Goal: Communication & Community: Answer question/provide support

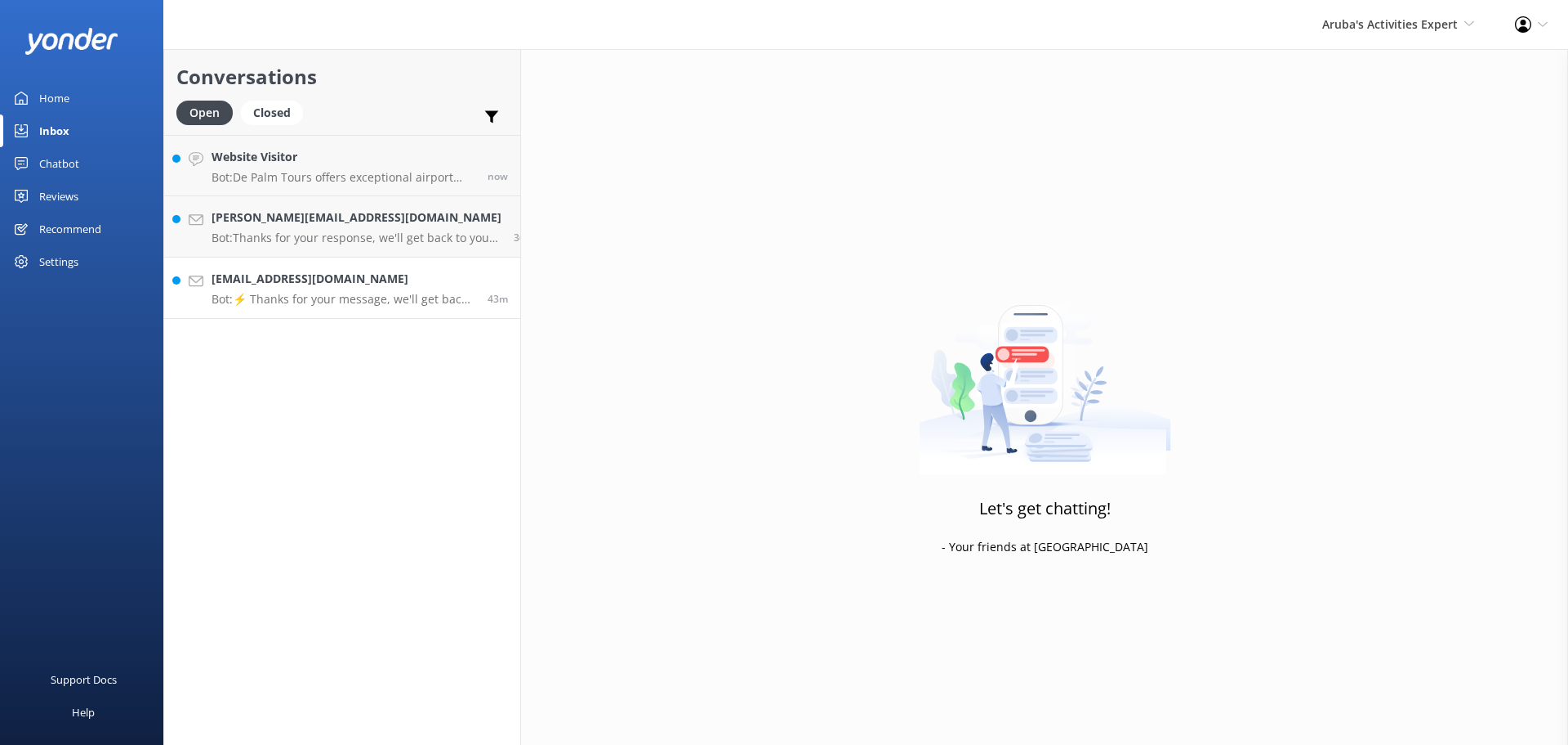
click at [283, 266] on link "[EMAIL_ADDRESS][DOMAIN_NAME] Bot: ⚡ Thanks for your message, we'll get back to …" at bounding box center [342, 287] width 356 height 61
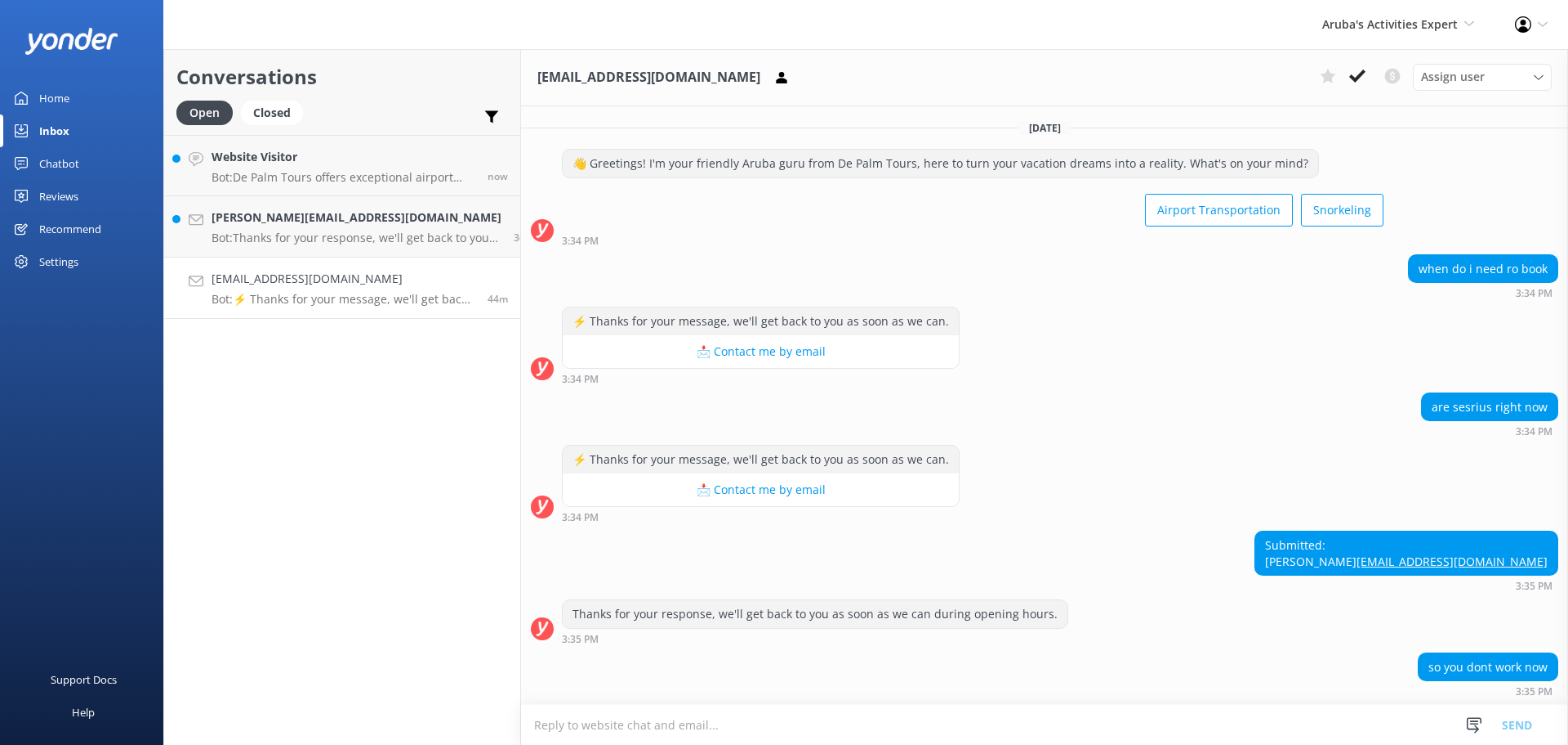
scroll to position [103, 0]
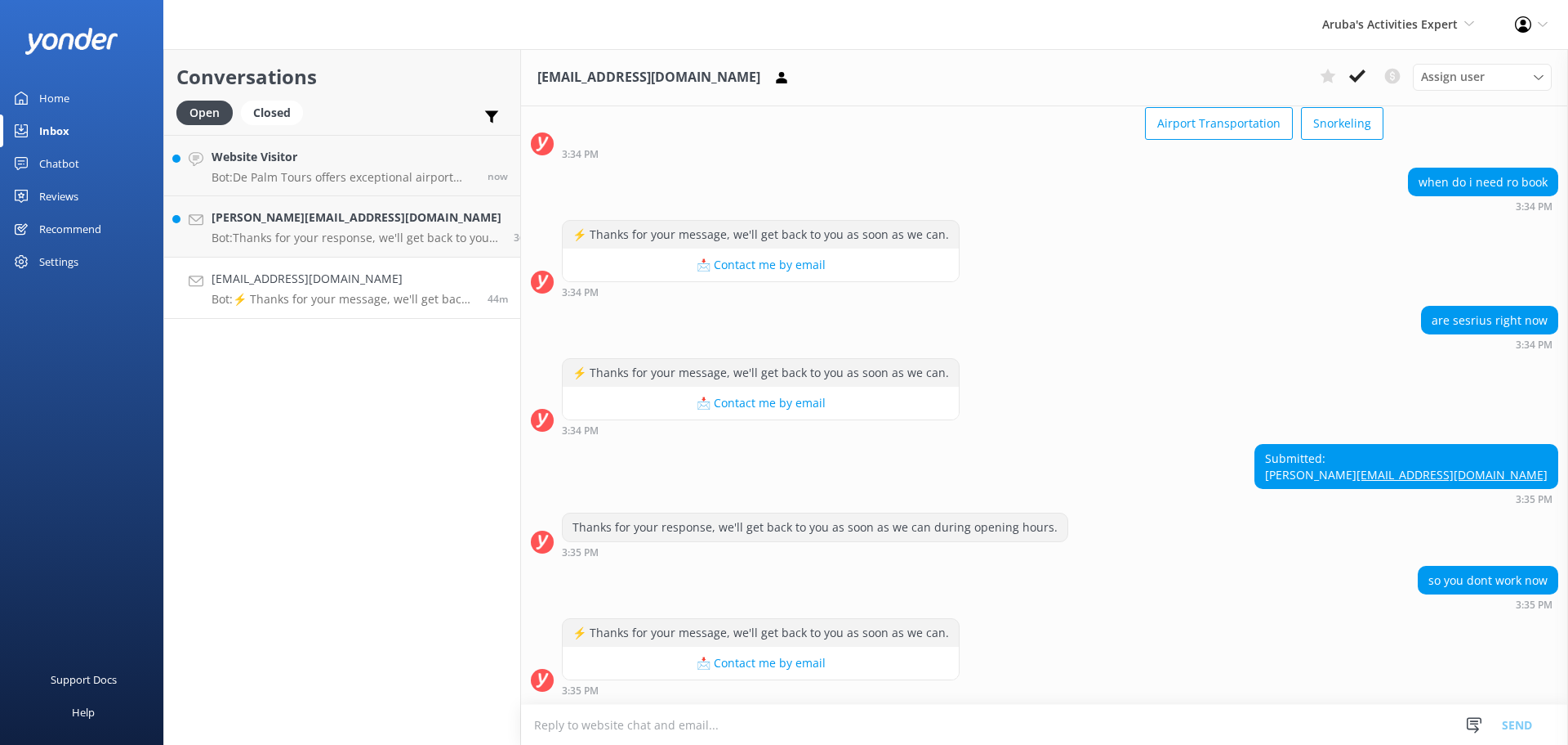
click at [608, 713] on textarea at bounding box center [1044, 724] width 1047 height 40
type textarea "Good afternoon, what is the question?"
click at [1517, 722] on button "Send" at bounding box center [1516, 723] width 61 height 40
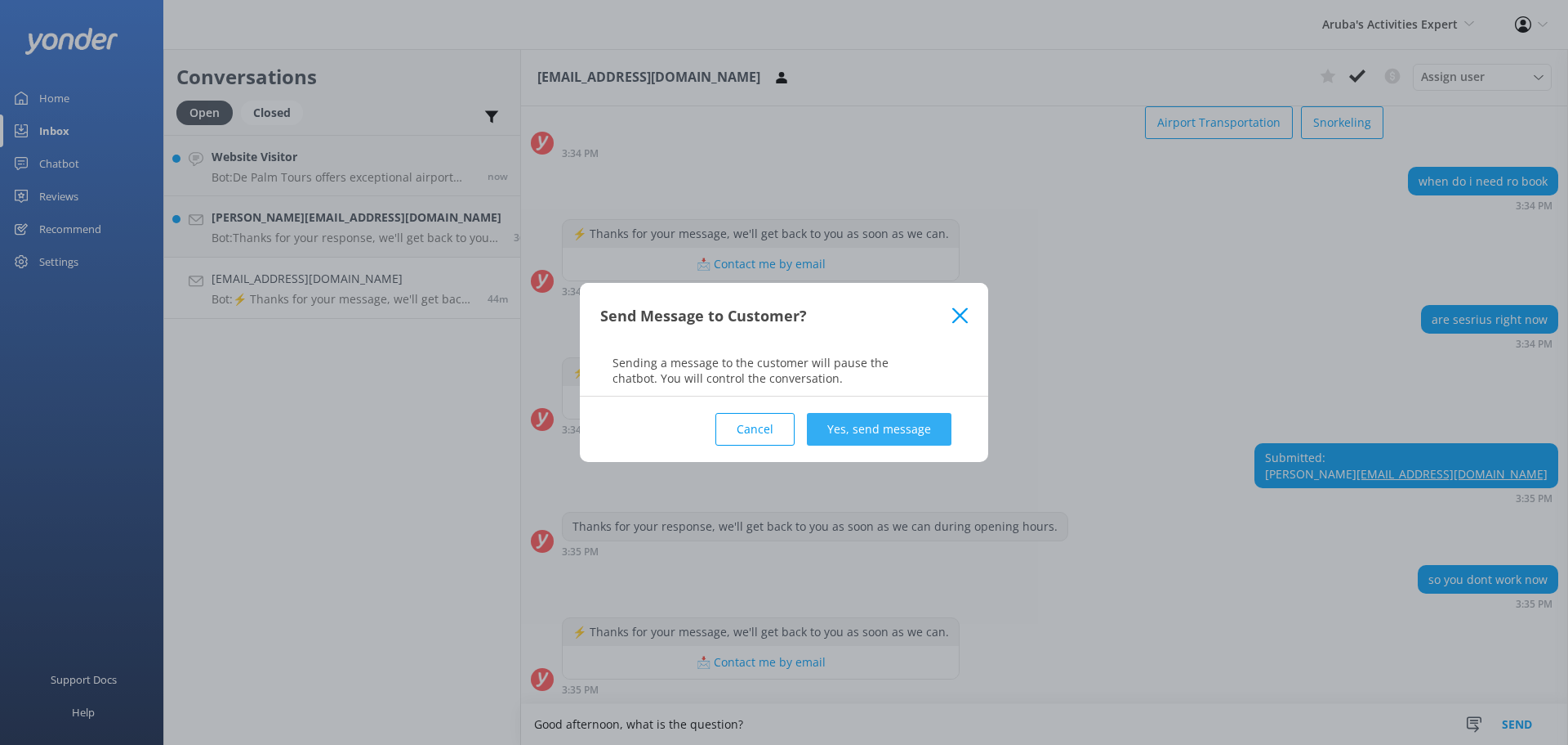
click at [914, 430] on button "Yes, send message" at bounding box center [880, 428] width 145 height 33
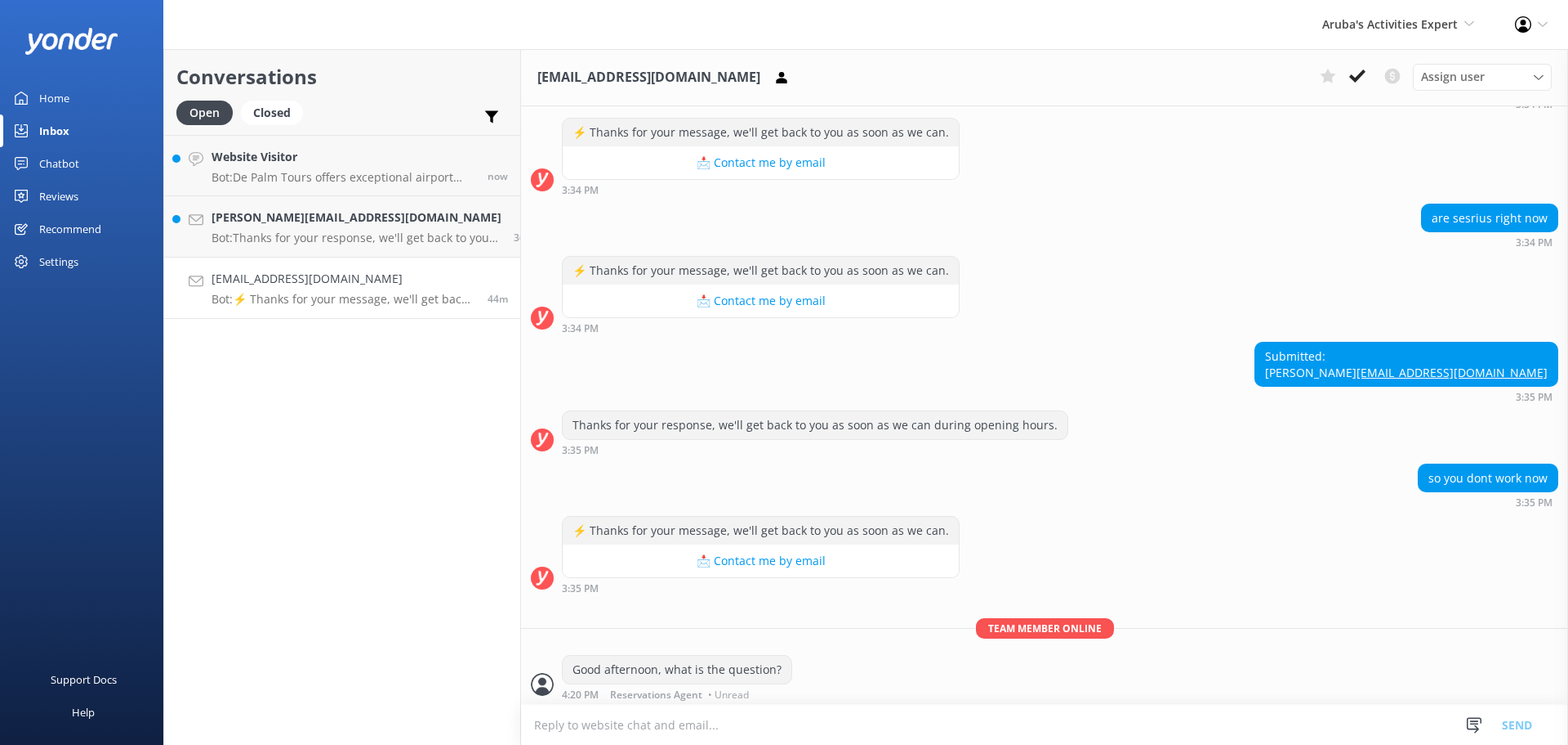
scroll to position [209, 0]
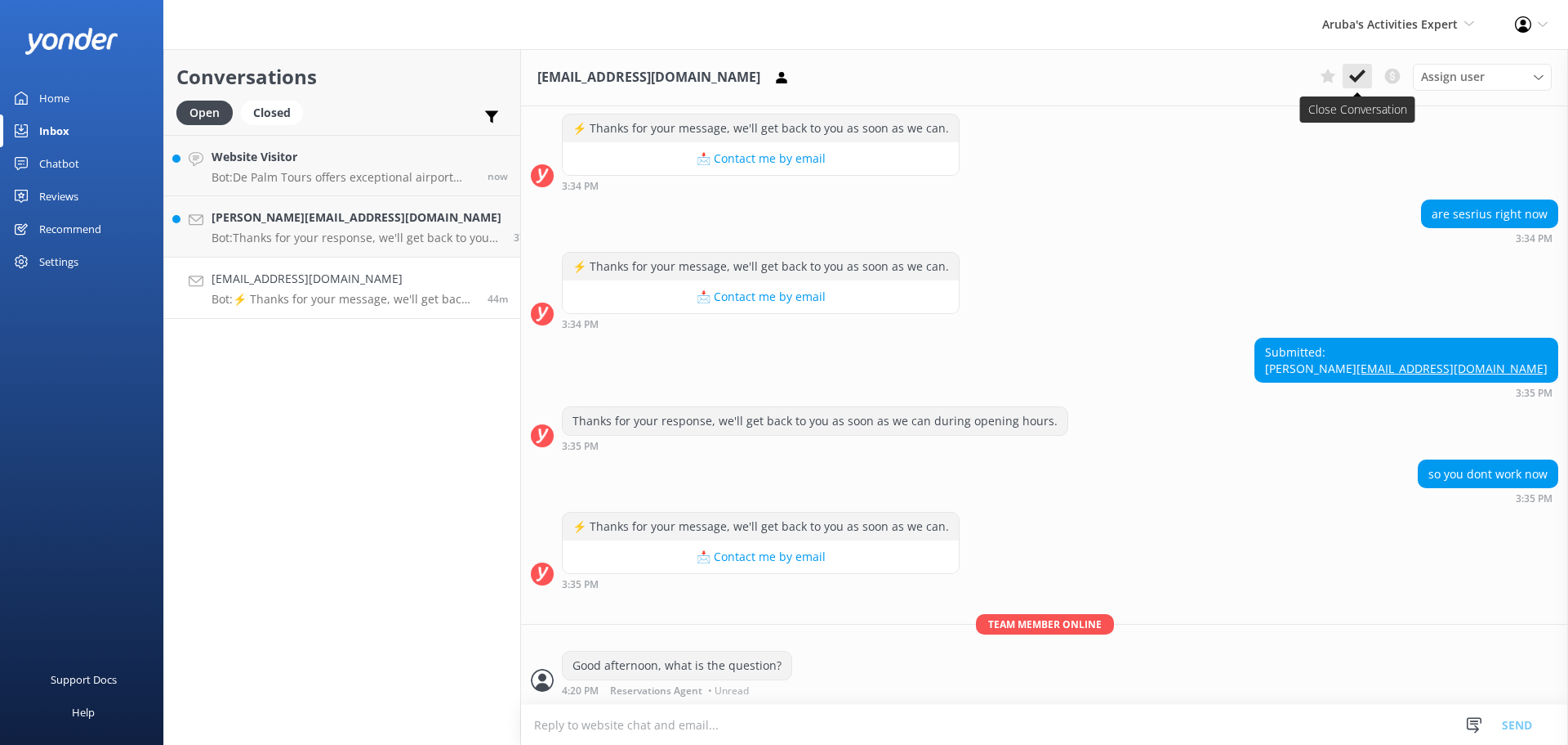
click at [1345, 79] on button at bounding box center [1357, 76] width 29 height 24
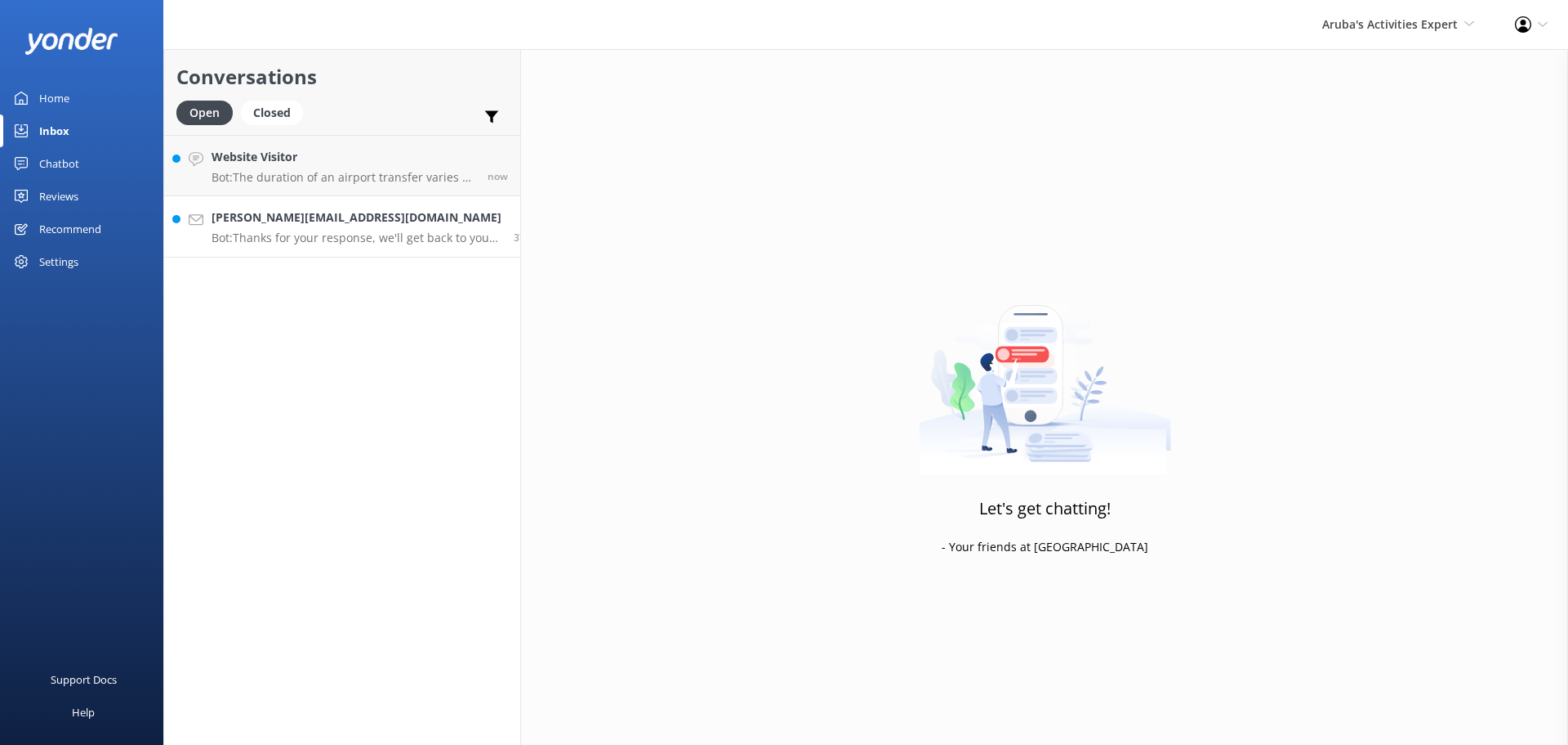
click at [304, 234] on p "Bot: Thanks for your response, we'll get back to you as soon as we can during o…" at bounding box center [356, 238] width 290 height 15
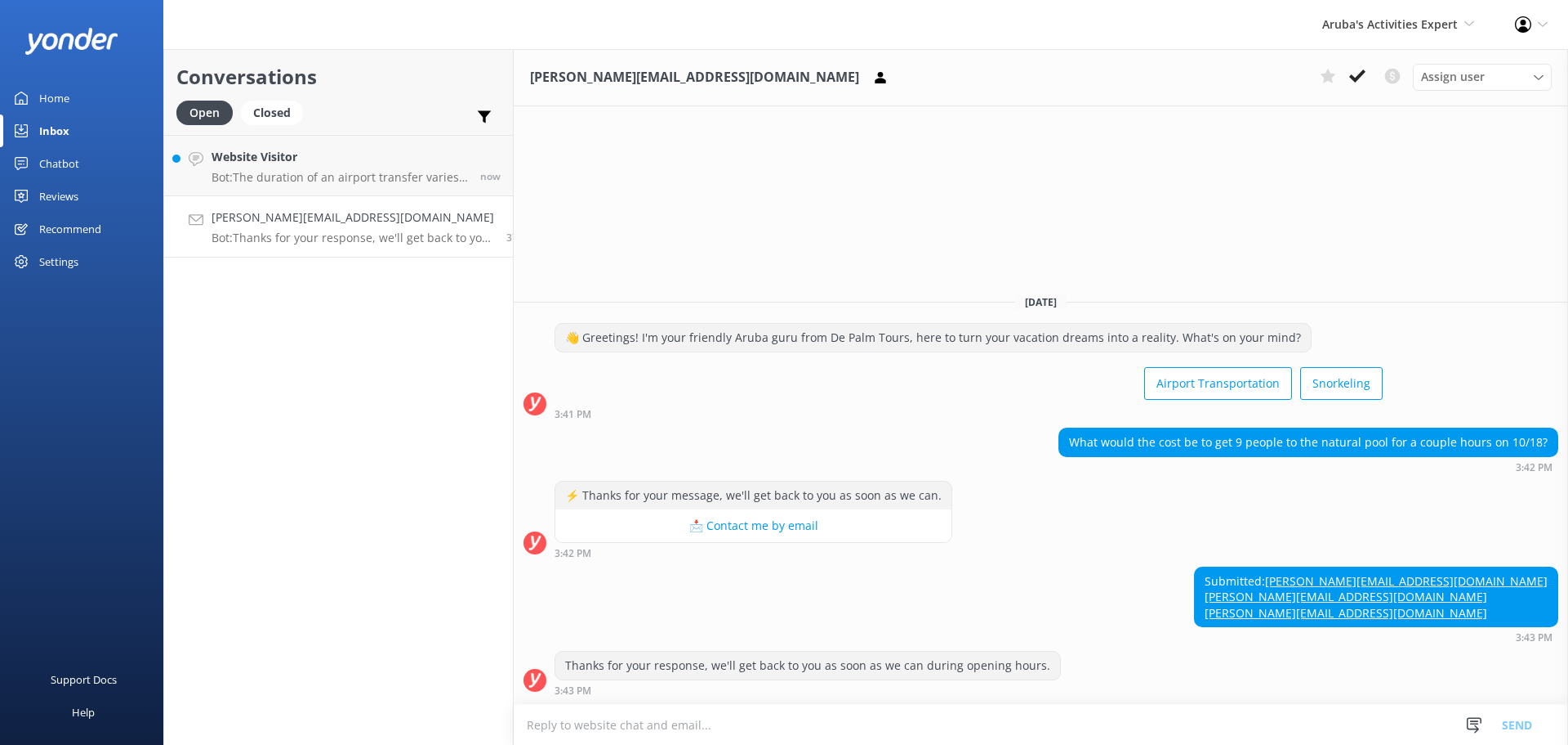
click at [590, 729] on textarea at bounding box center [1040, 724] width 1054 height 40
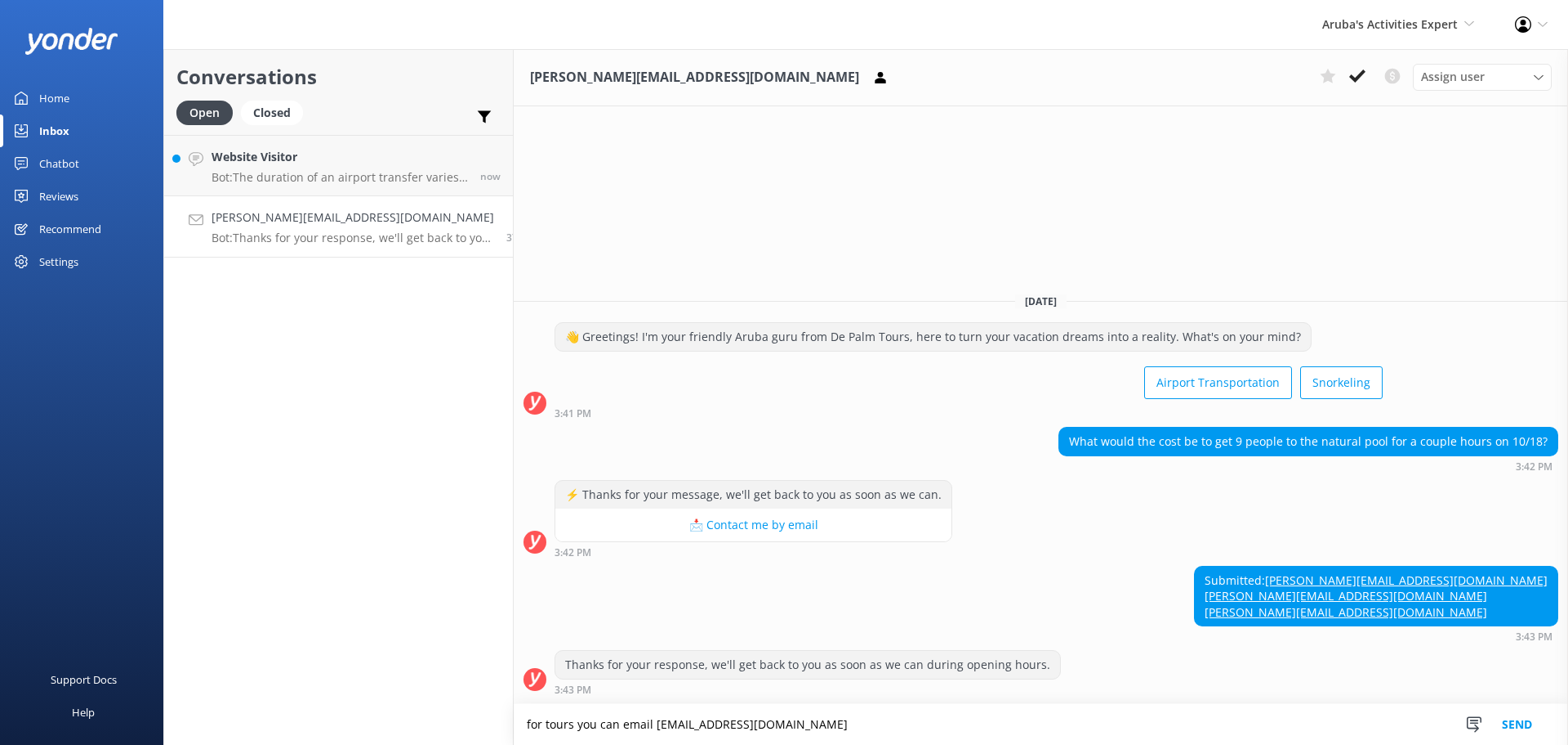
type textarea "for tours you can email [EMAIL_ADDRESS][DOMAIN_NAME]"
click at [1534, 716] on button "Send" at bounding box center [1516, 723] width 61 height 40
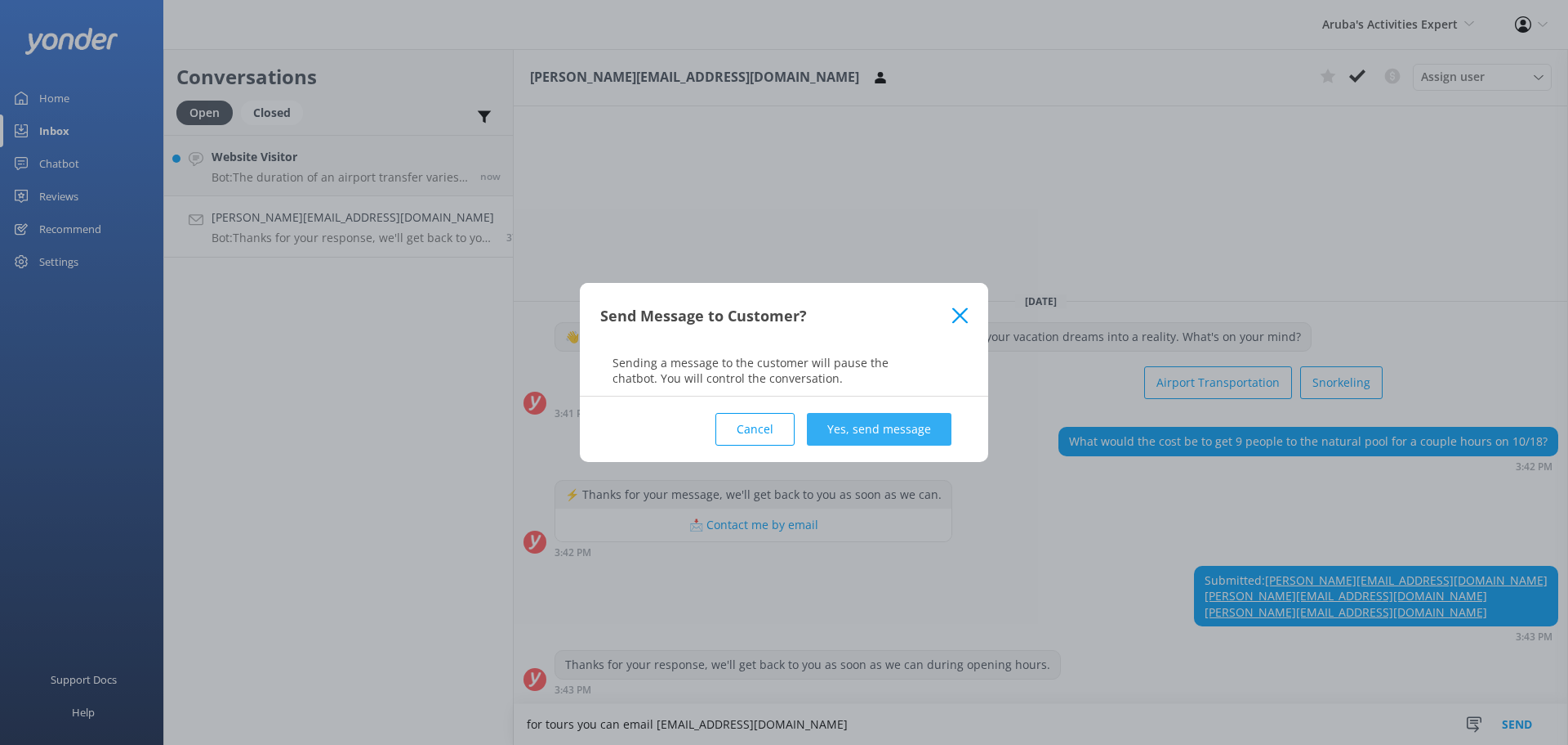
click at [898, 428] on button "Yes, send message" at bounding box center [880, 428] width 145 height 33
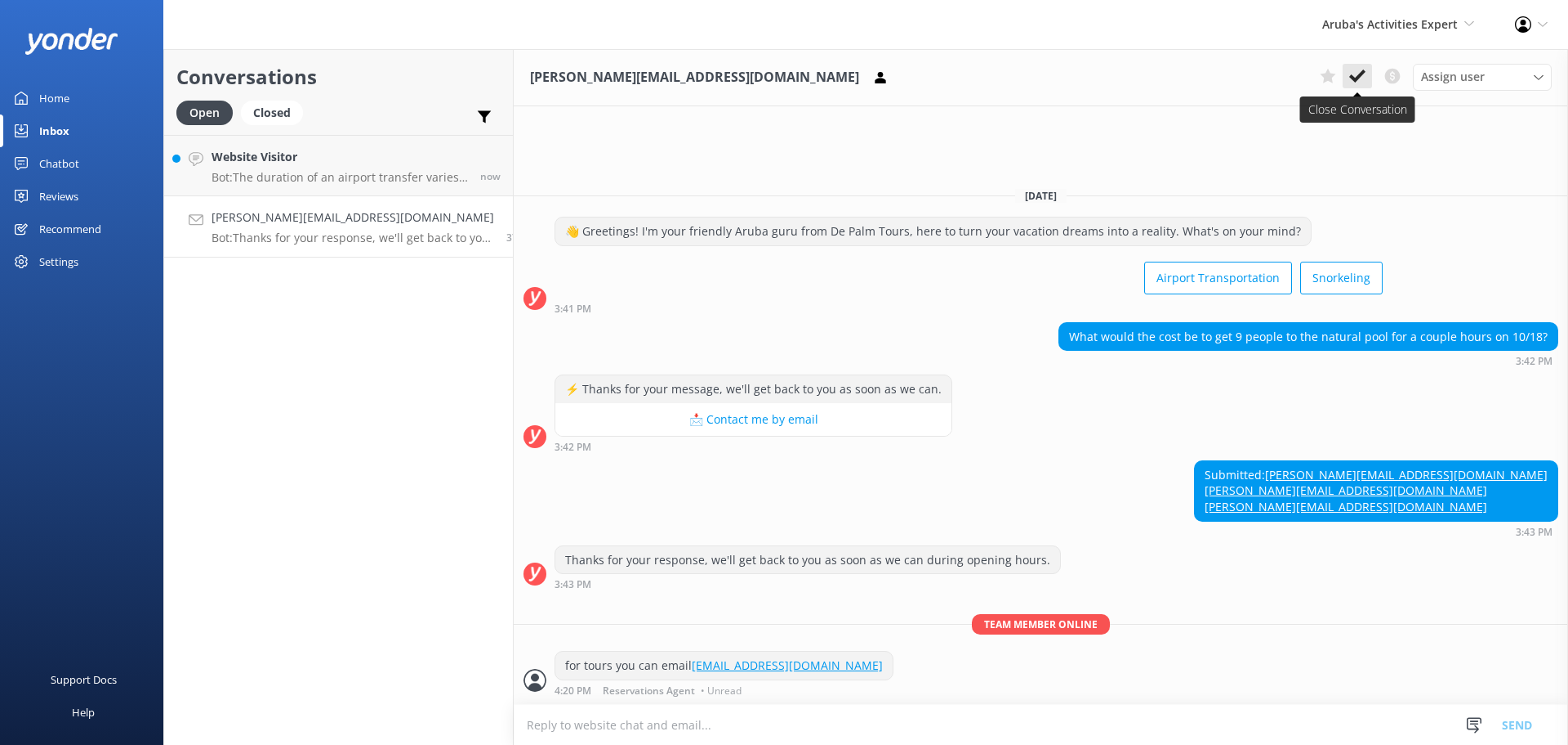
click at [1352, 79] on use at bounding box center [1357, 76] width 16 height 13
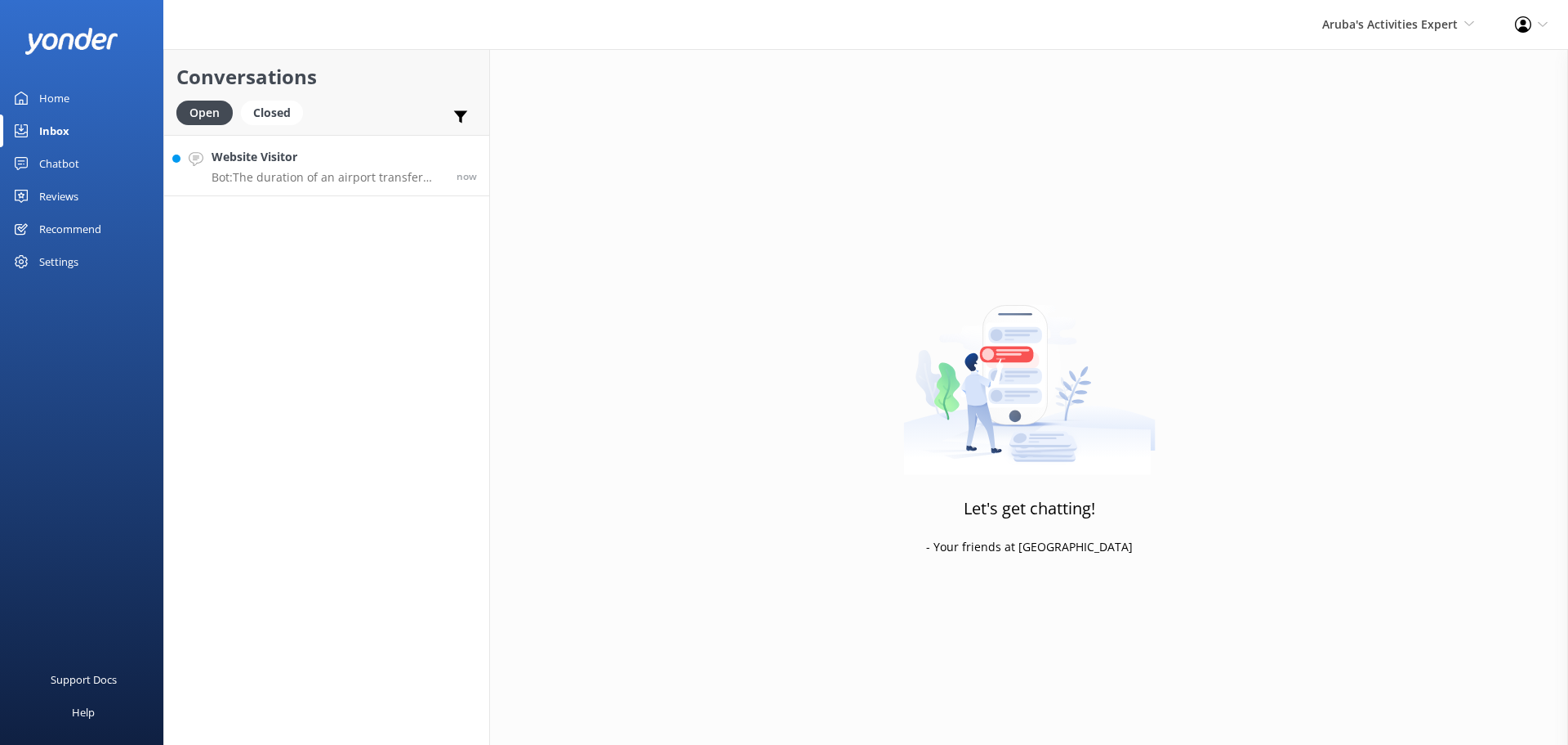
click at [327, 173] on p "Bot: The duration of an airport transfer varies by drop-off location and usuall…" at bounding box center [328, 178] width 233 height 15
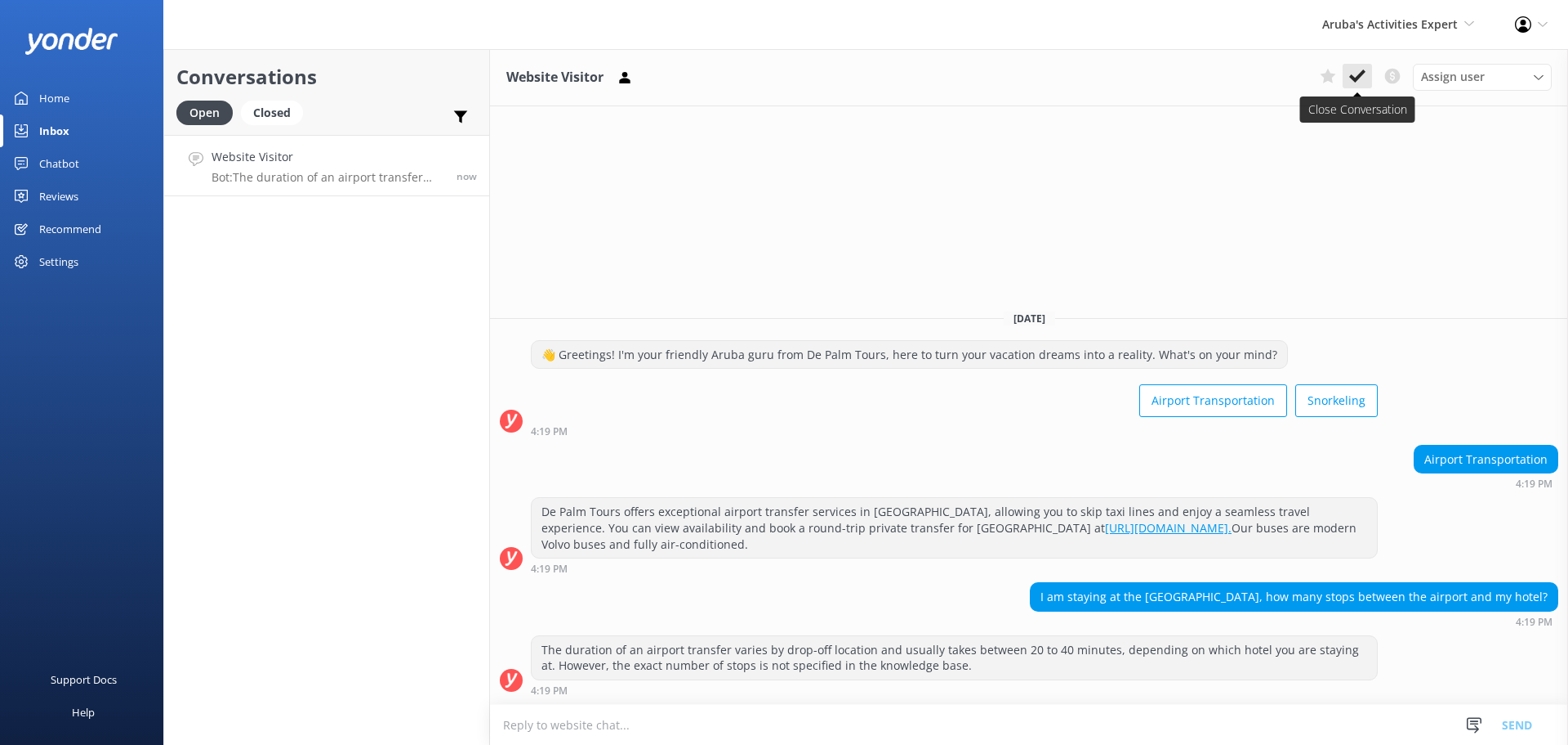
click at [1358, 76] on use at bounding box center [1357, 76] width 16 height 13
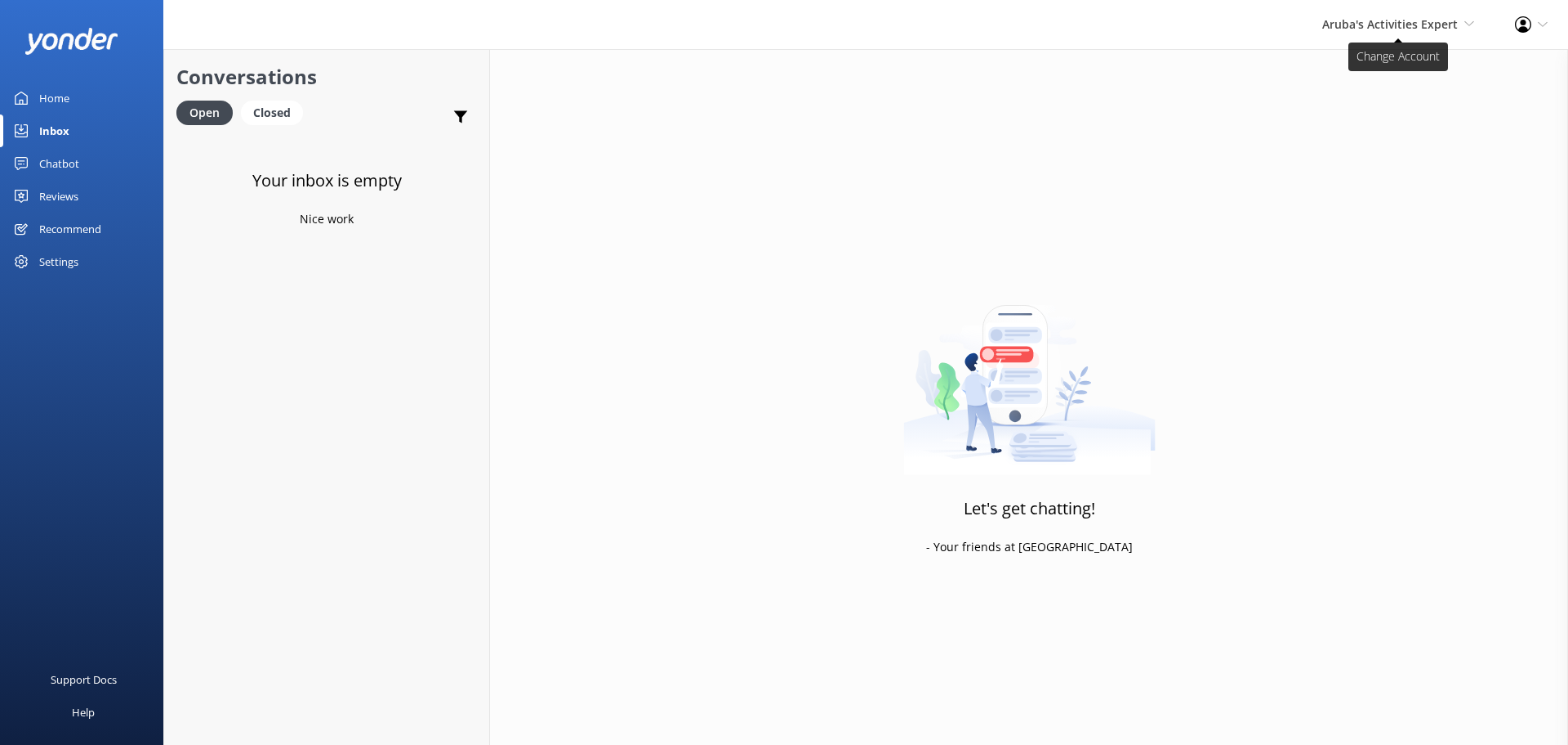
click at [1395, 29] on span "Aruba's Activities Expert" at bounding box center [1390, 23] width 135 height 16
click at [1378, 78] on link "De [GEOGRAPHIC_DATA]" at bounding box center [1414, 70] width 163 height 39
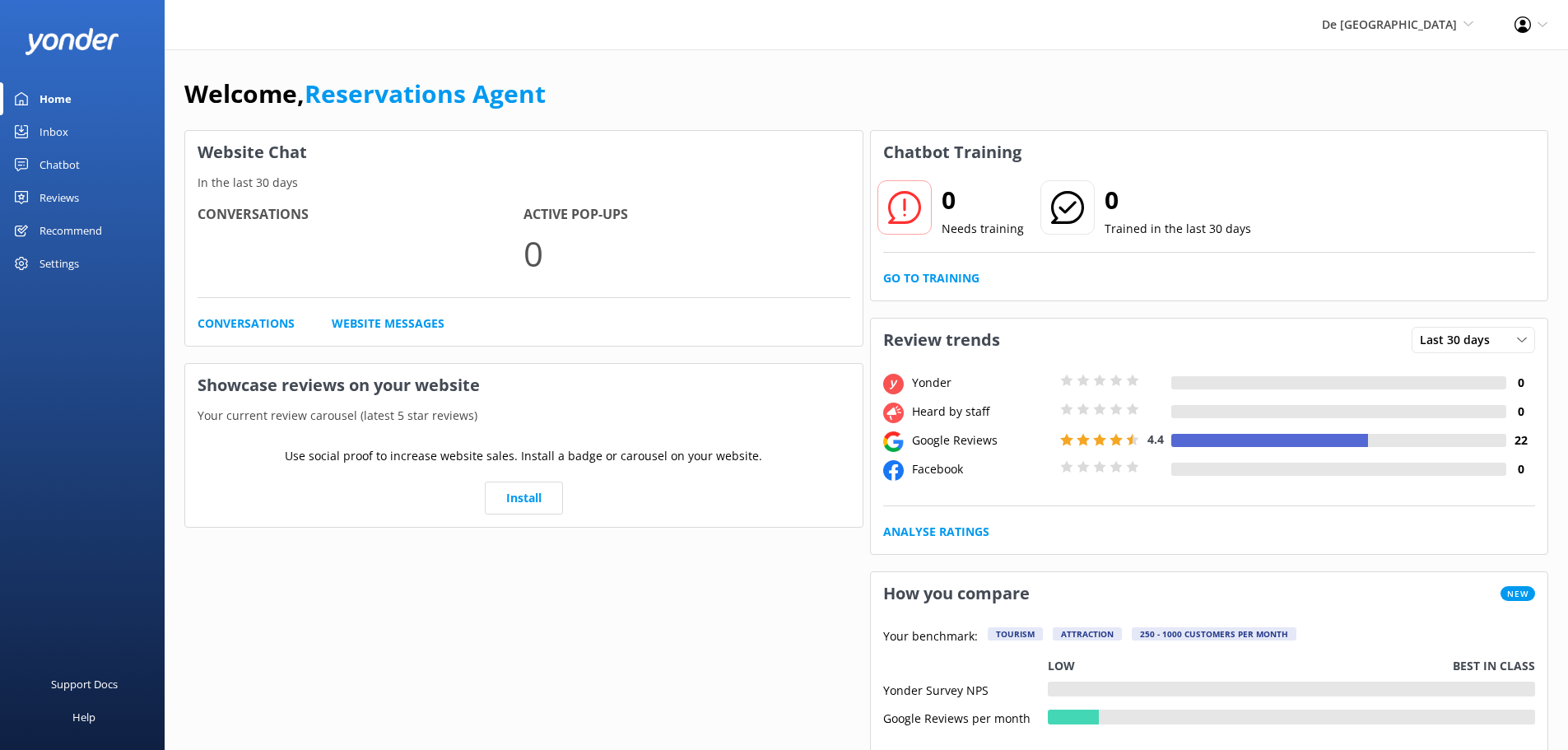
click at [42, 128] on div "Inbox" at bounding box center [54, 131] width 28 height 33
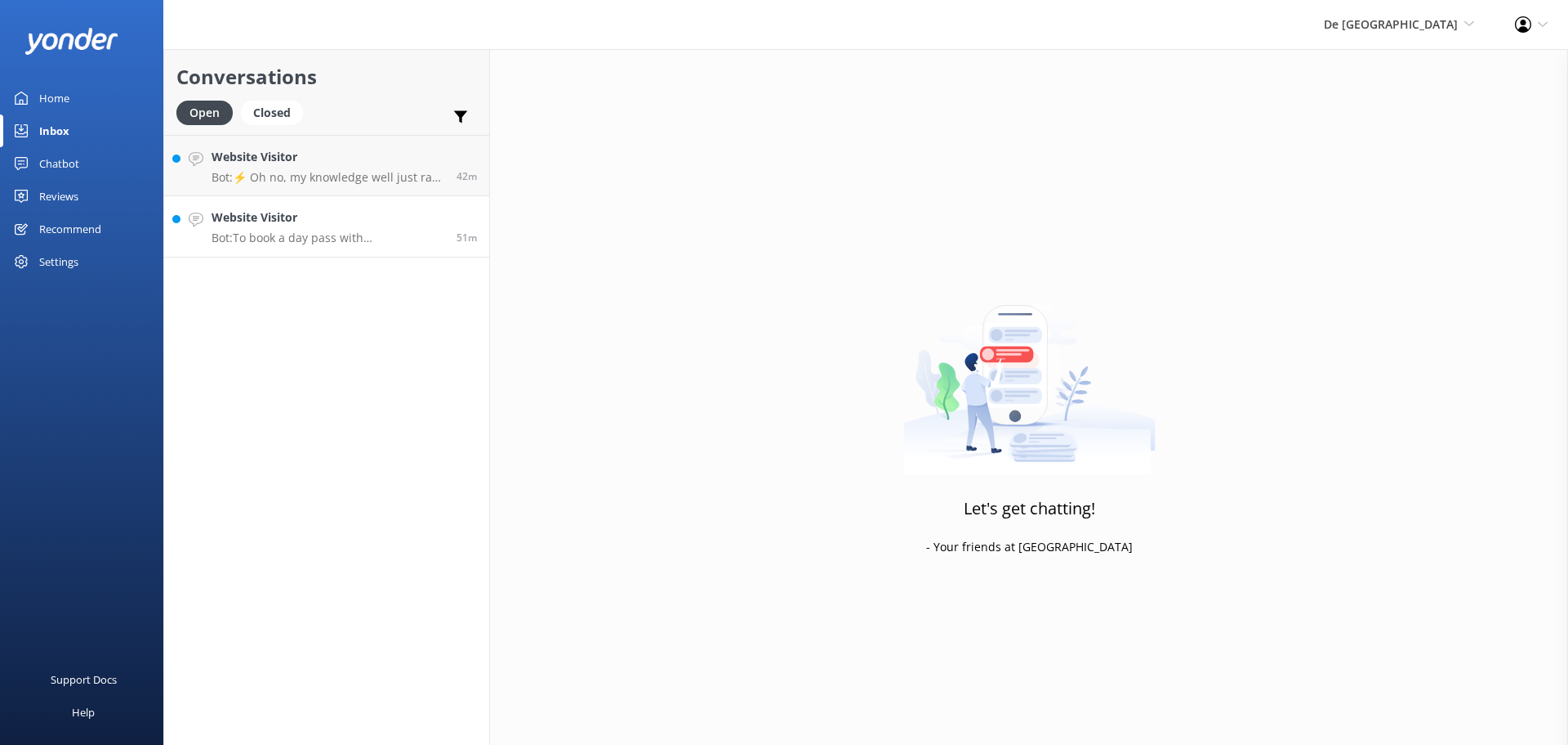
click at [282, 224] on h4 "Website Visitor" at bounding box center [328, 217] width 233 height 18
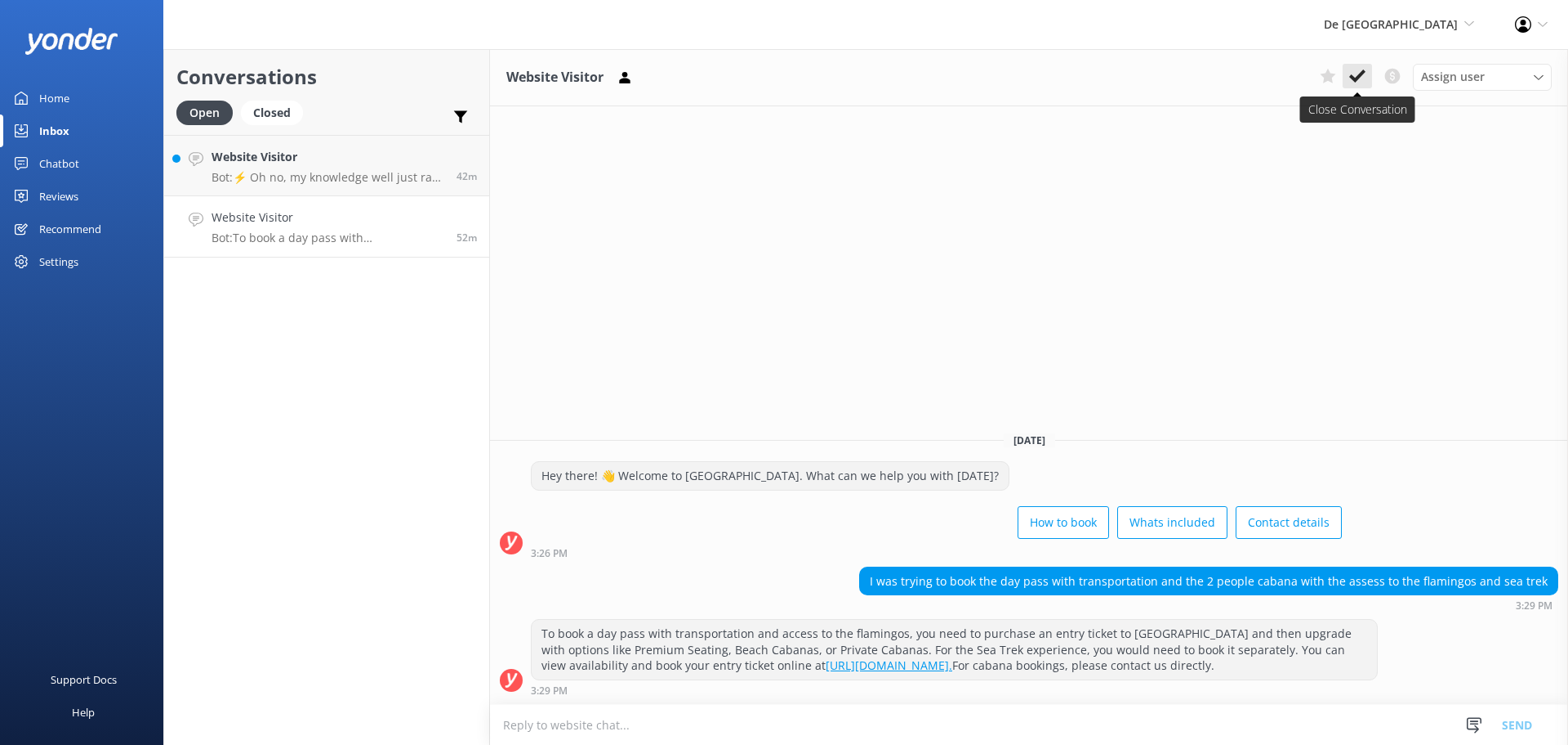
click at [1363, 73] on use at bounding box center [1357, 76] width 16 height 13
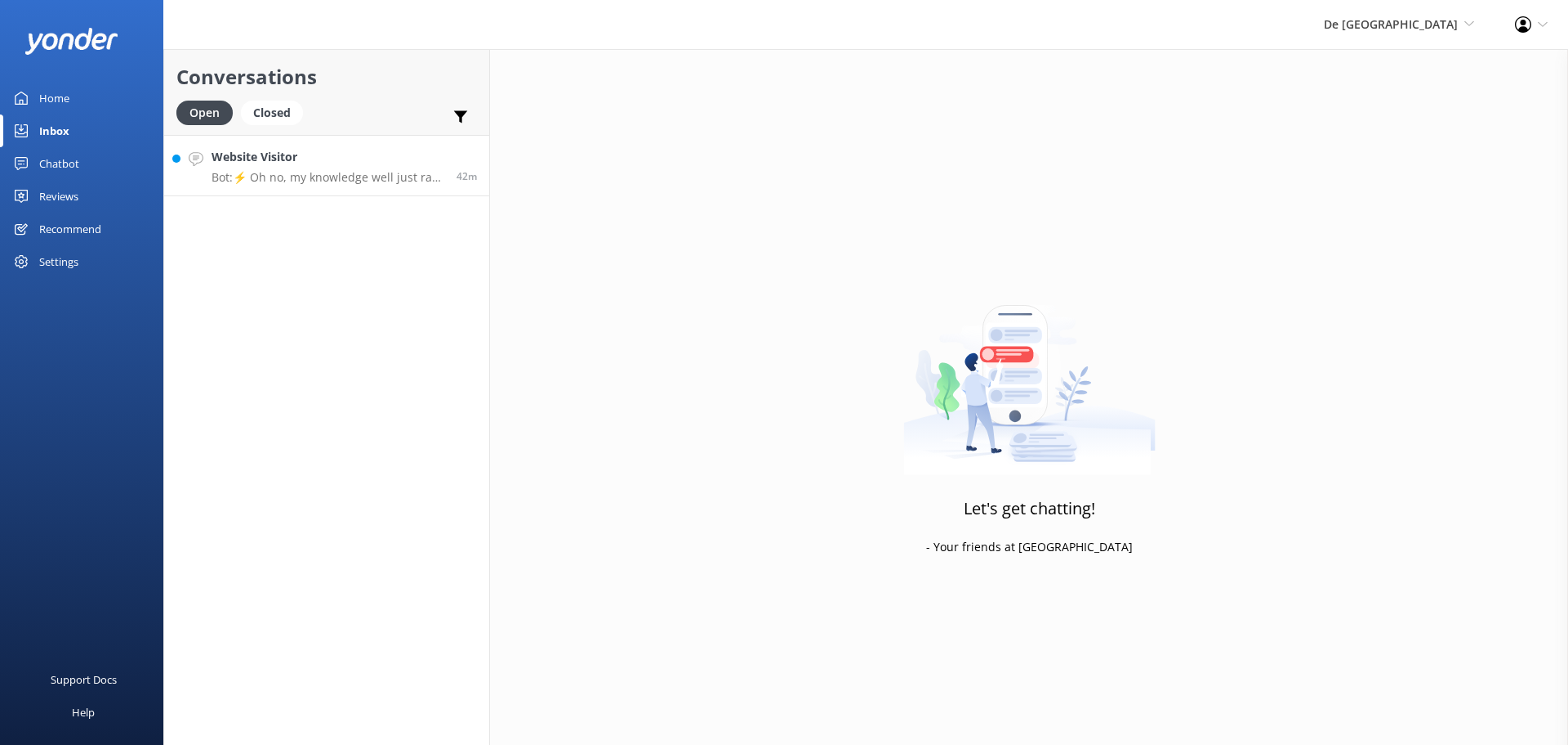
click at [361, 179] on p "Bot: ⚡ Oh no, my knowledge well just ran dry! Could you reshuffle your question…" at bounding box center [328, 178] width 233 height 15
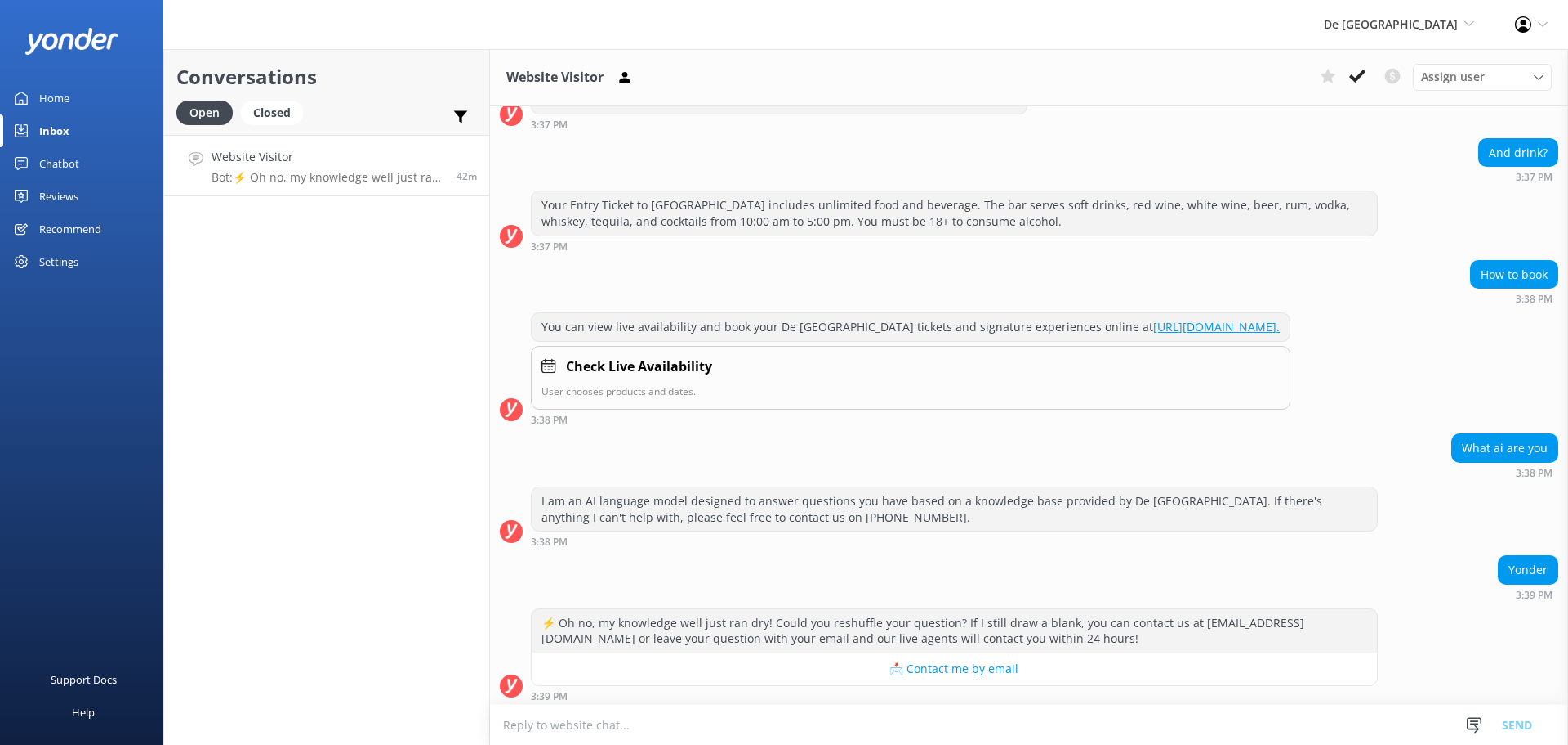
scroll to position [471, 0]
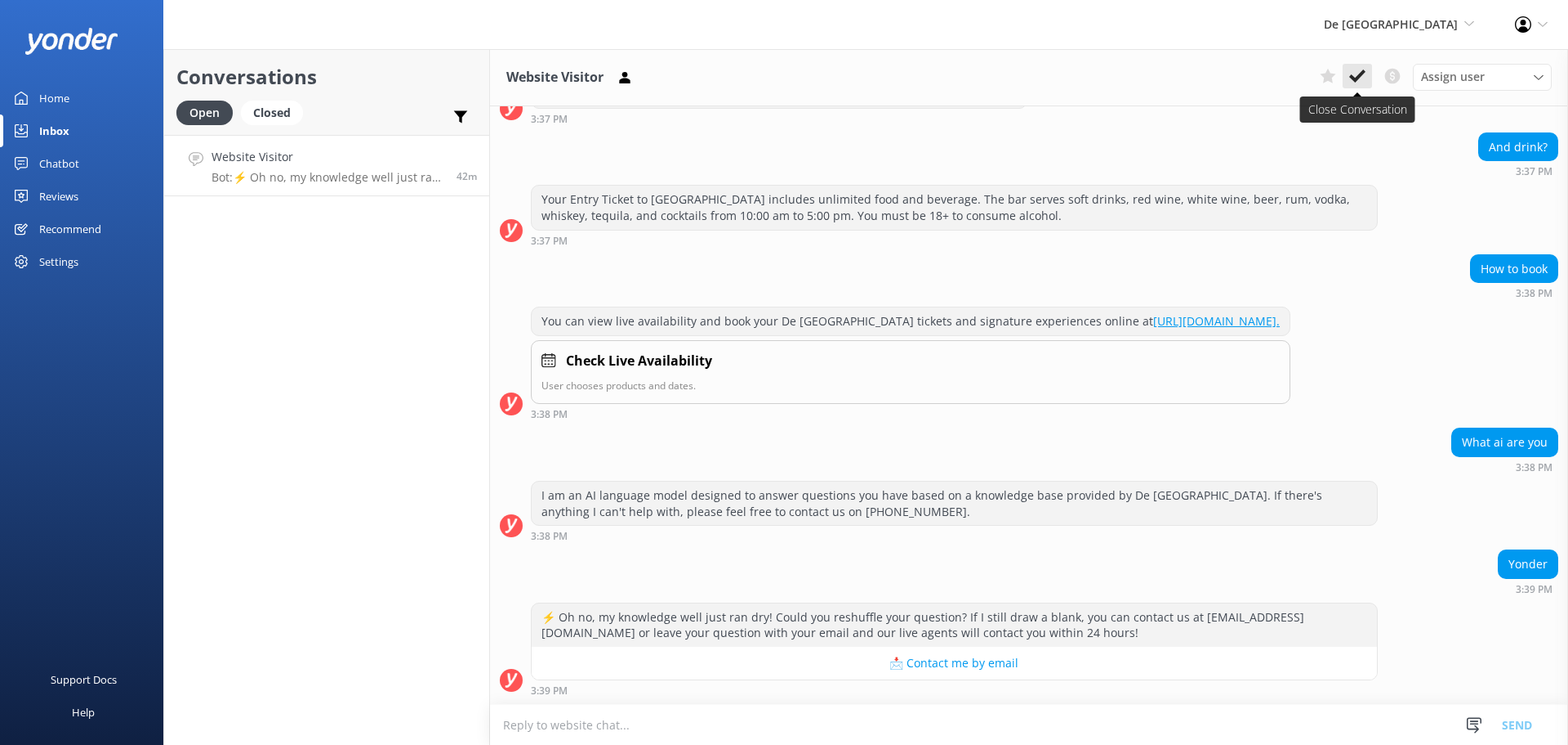
click at [1360, 78] on use at bounding box center [1357, 76] width 16 height 13
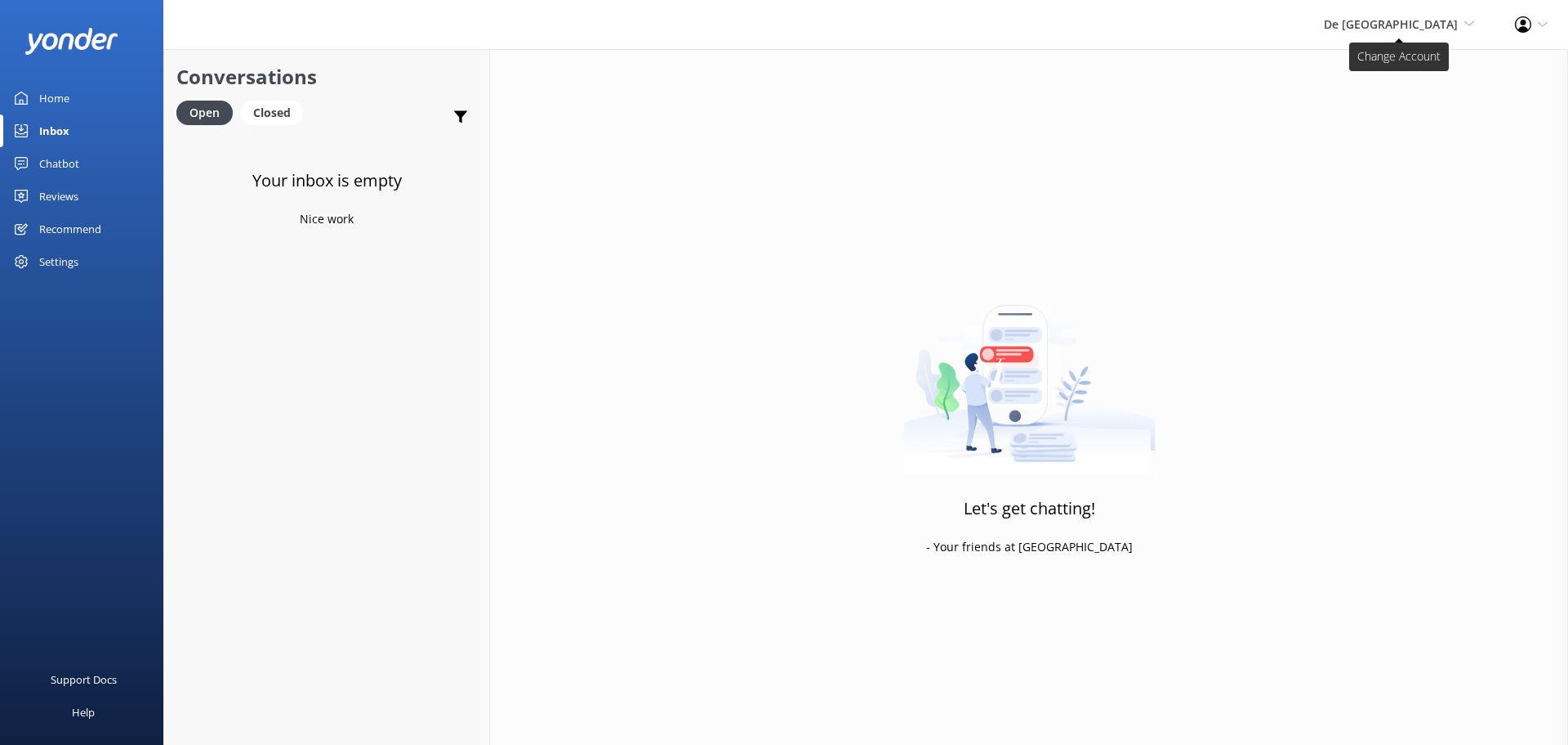
click at [1419, 18] on span "De [GEOGRAPHIC_DATA]" at bounding box center [1391, 23] width 134 height 16
click at [1391, 134] on link "The Captain" at bounding box center [1414, 148] width 163 height 39
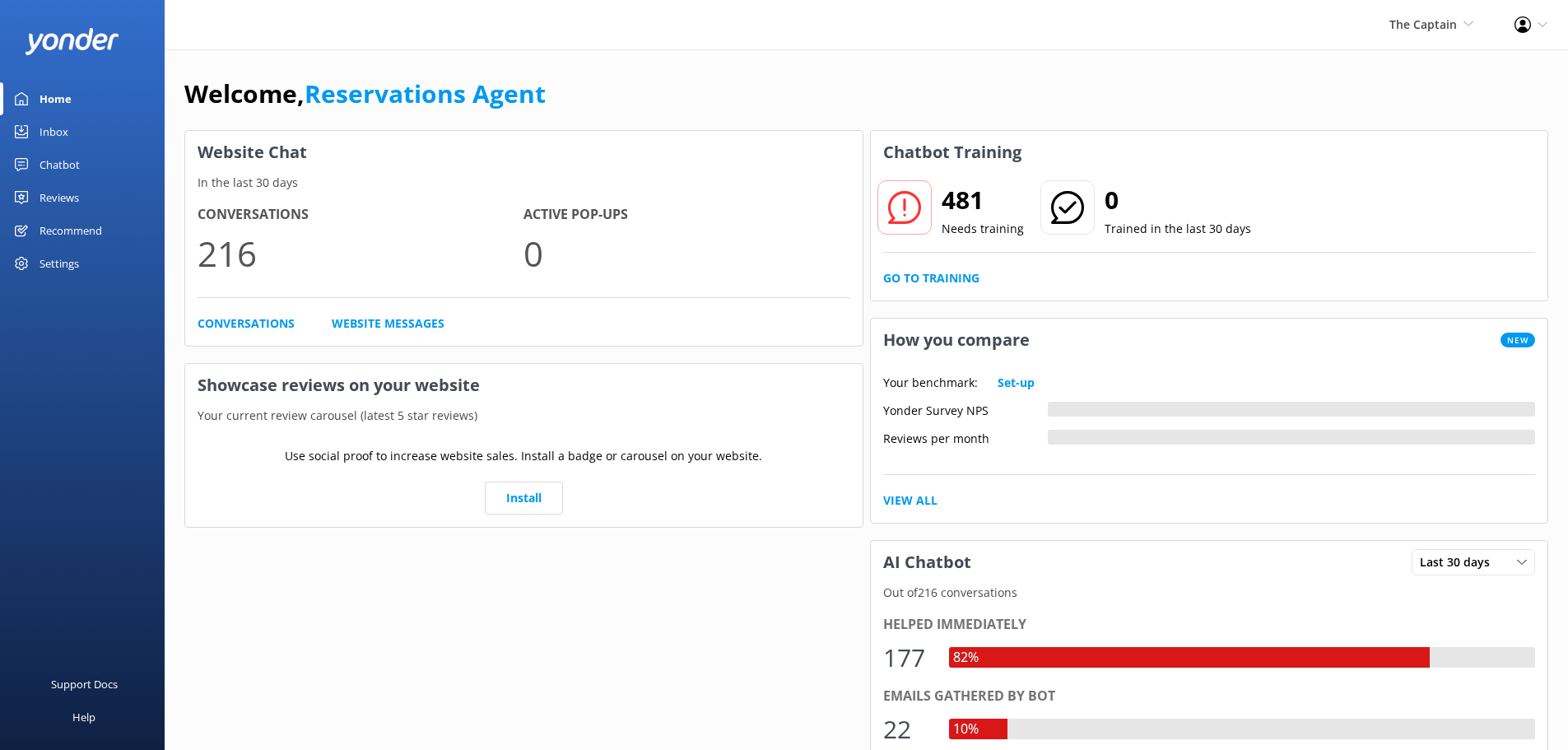
click at [56, 130] on div "Inbox" at bounding box center [54, 131] width 28 height 33
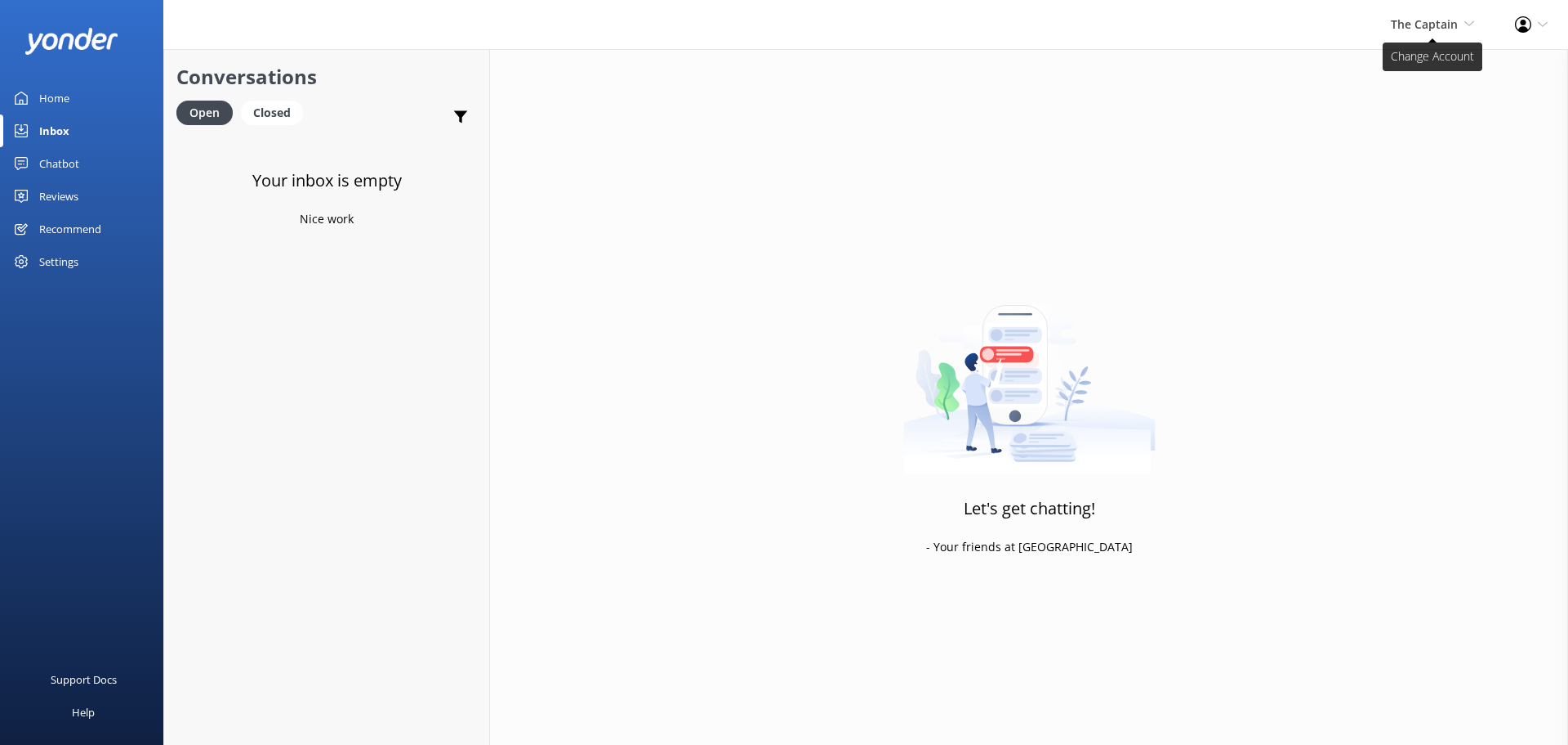
click at [1410, 28] on span "The Captain" at bounding box center [1424, 23] width 67 height 16
click at [1417, 112] on link "Aruba's Activities Expert" at bounding box center [1414, 110] width 163 height 39
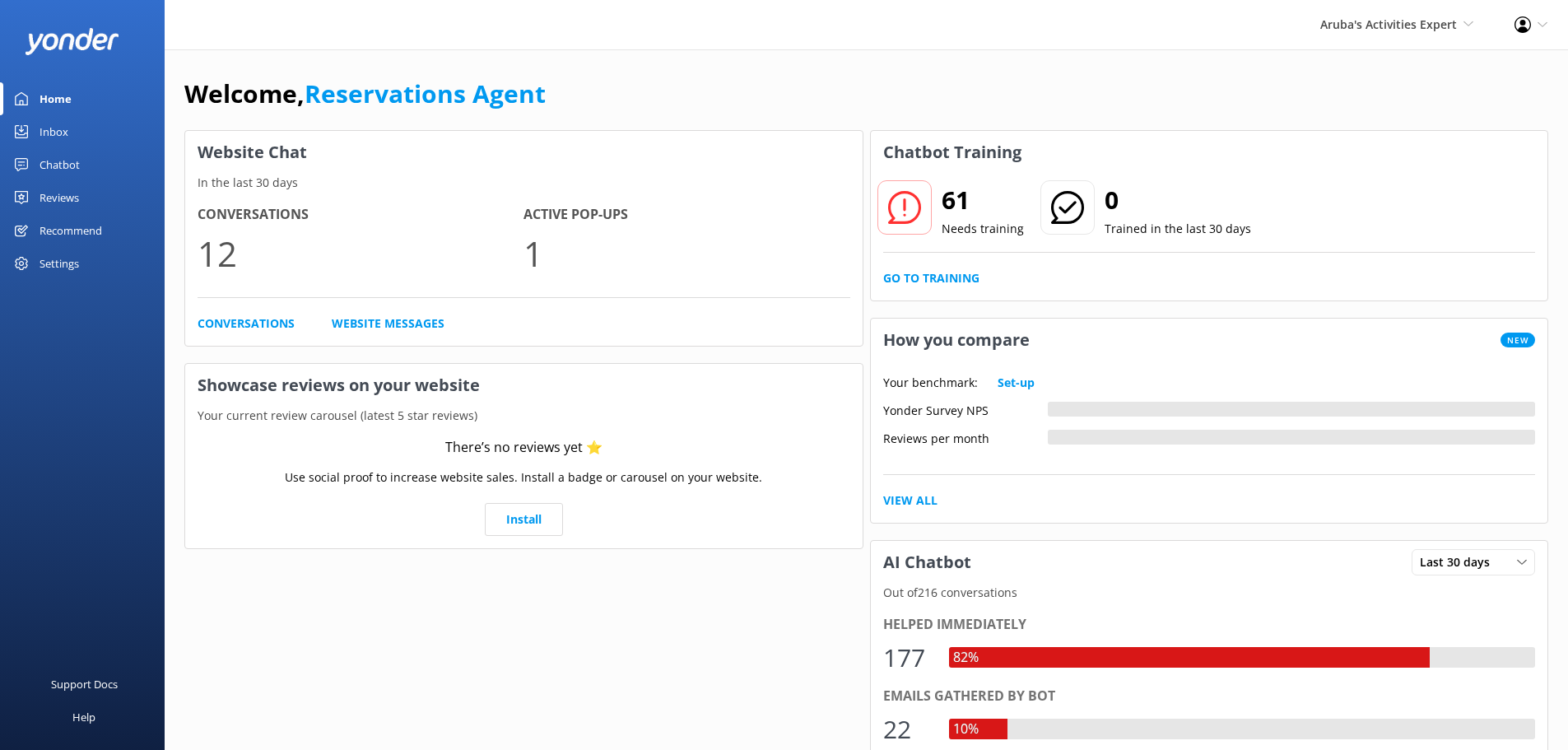
click at [72, 113] on link "Home" at bounding box center [82, 98] width 165 height 33
click at [79, 140] on link "Inbox" at bounding box center [82, 131] width 165 height 33
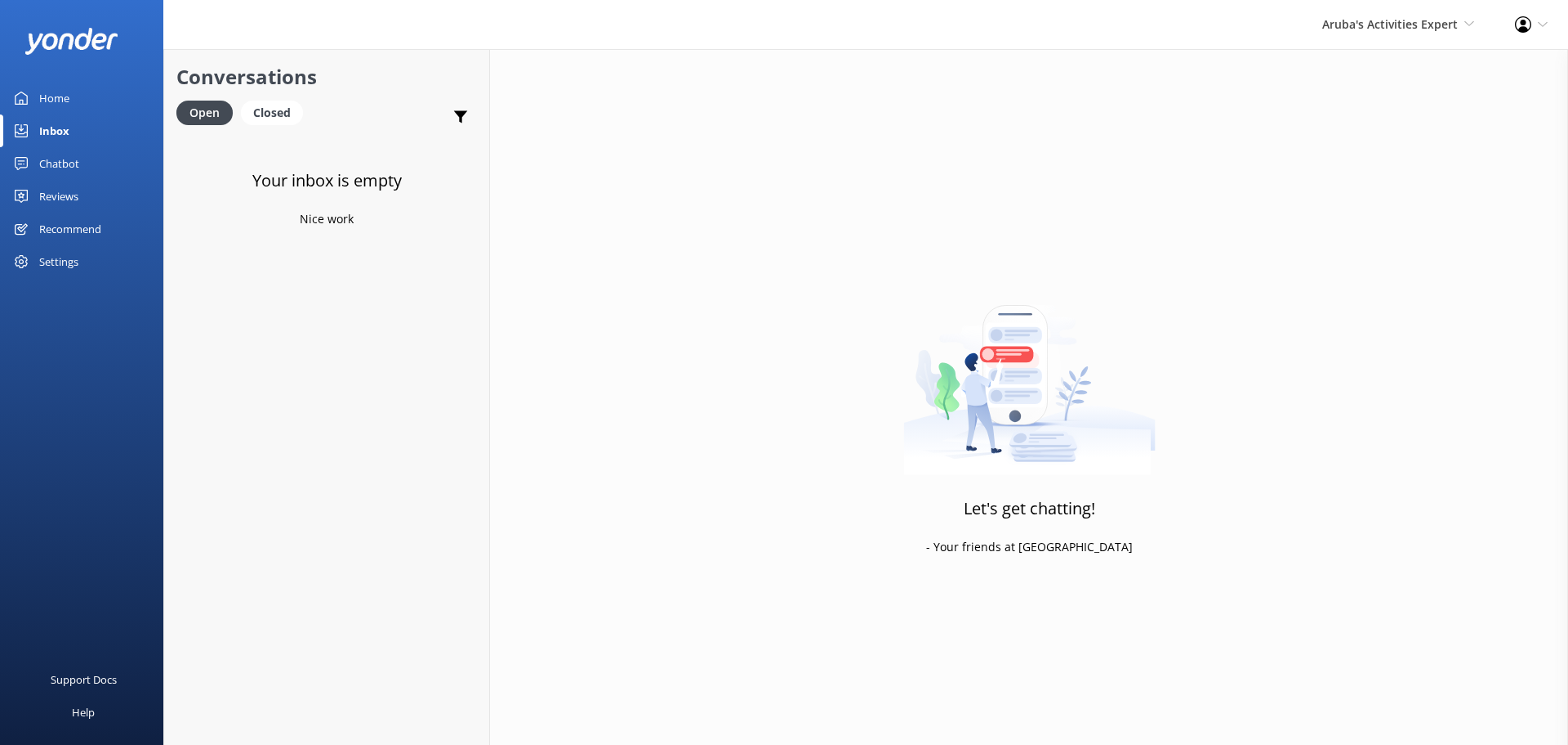
click at [1349, 40] on div "Aruba's Activities Expert [GEOGRAPHIC_DATA] [GEOGRAPHIC_DATA]'s Activities Expe…" at bounding box center [1398, 24] width 192 height 49
click at [1353, 79] on link "De [GEOGRAPHIC_DATA]" at bounding box center [1414, 70] width 163 height 39
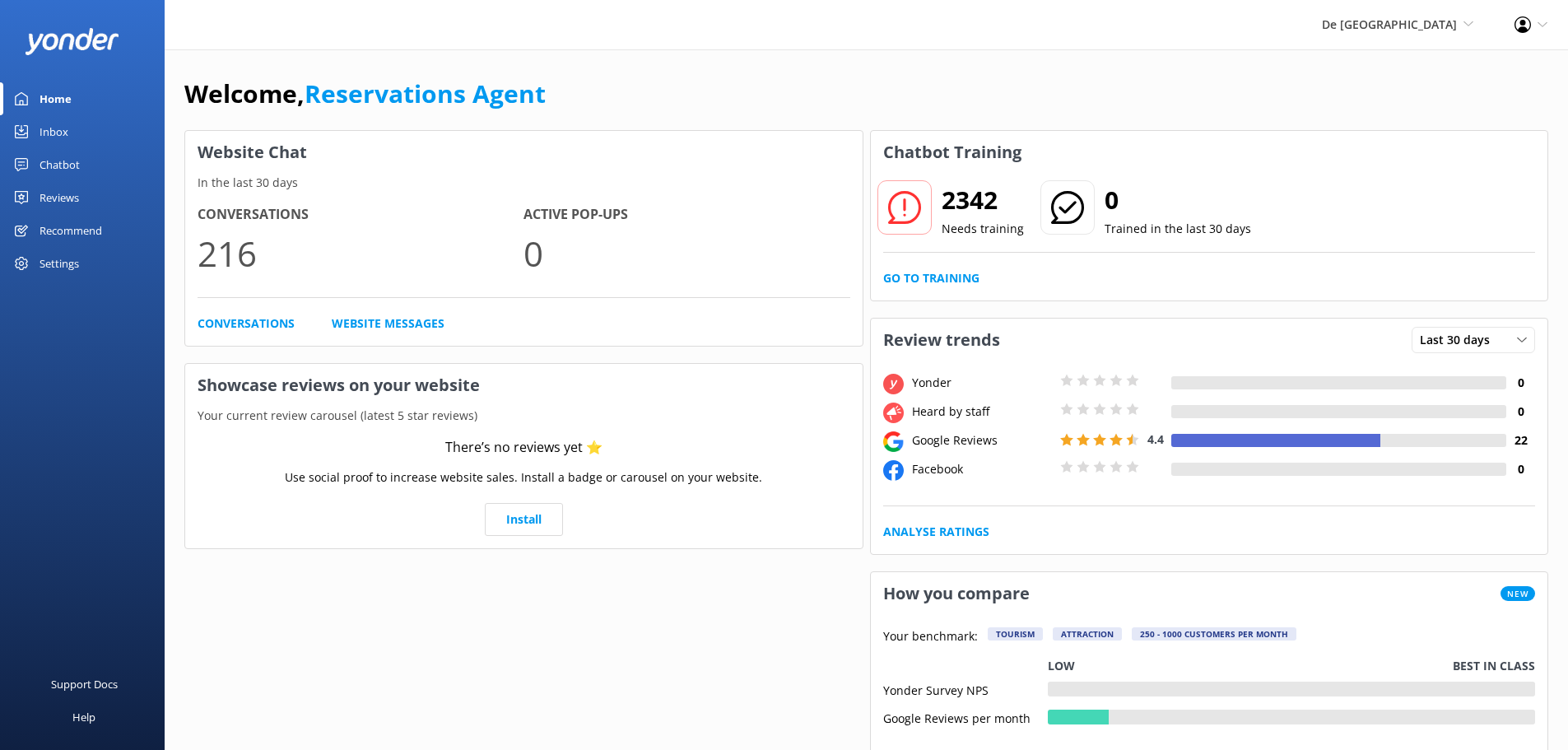
click at [66, 127] on div "Inbox" at bounding box center [54, 131] width 28 height 33
